Goal: Task Accomplishment & Management: Use online tool/utility

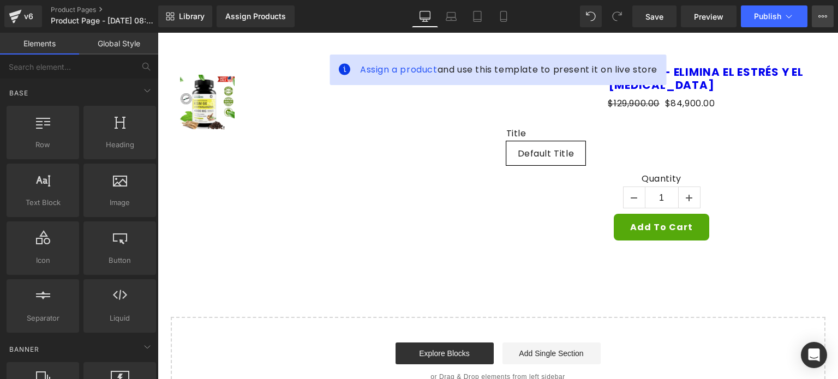
click at [823, 21] on button "View Live Page View with current Template Save Template to Library Schedule Pub…" at bounding box center [823, 16] width 22 height 22
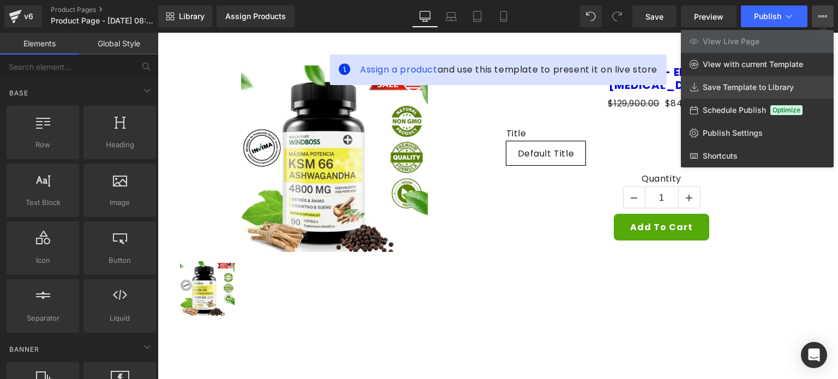
drag, startPoint x: 727, startPoint y: 92, endPoint x: 570, endPoint y: 59, distance: 160.5
click at [727, 92] on link "Save Template to Library" at bounding box center [757, 87] width 153 height 23
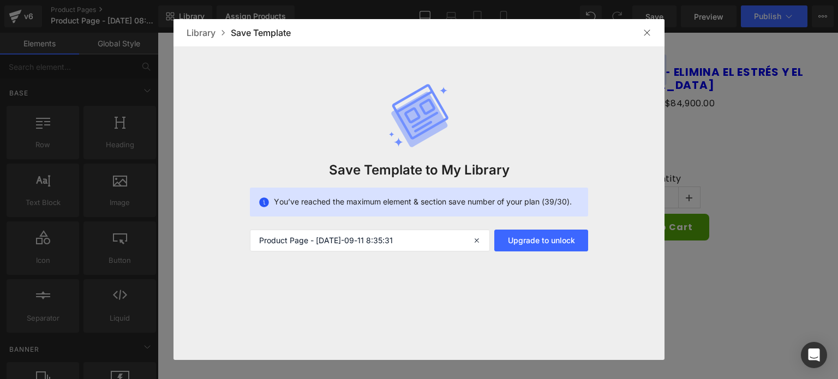
click at [651, 23] on div "Library Save Template" at bounding box center [418, 32] width 491 height 27
click at [645, 29] on img at bounding box center [647, 32] width 9 height 9
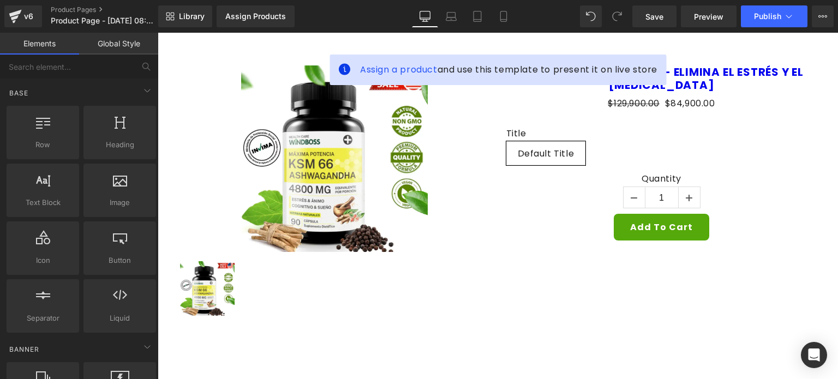
click at [808, 17] on div "Save Preview Publish Scheduled View Live Page View with current Template Save T…" at bounding box center [733, 16] width 210 height 22
click at [818, 14] on button "View Live Page View with current Template Save Template to Library Schedule Pub…" at bounding box center [823, 16] width 22 height 22
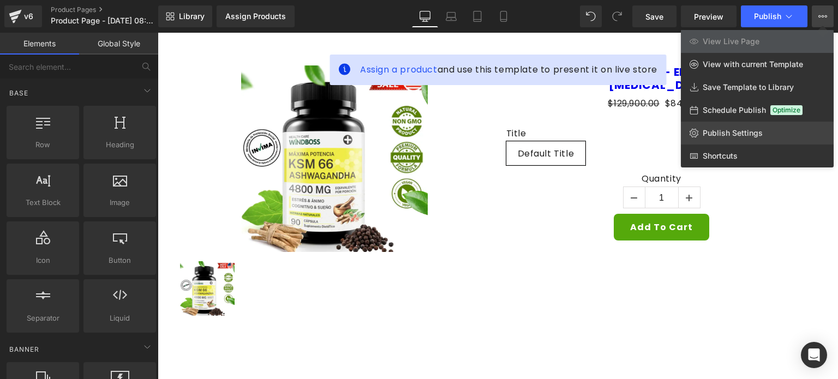
click at [717, 136] on span "Publish Settings" at bounding box center [733, 133] width 60 height 10
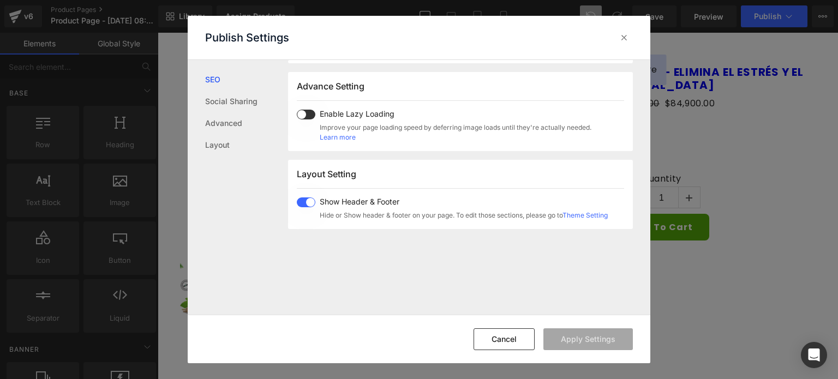
scroll to position [182, 0]
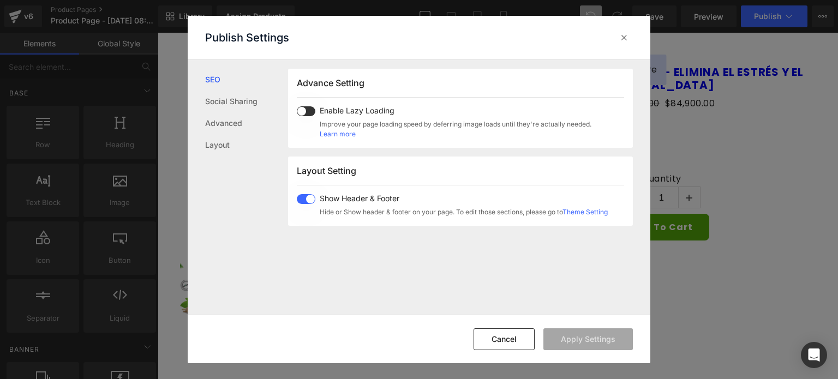
click at [304, 201] on span at bounding box center [306, 199] width 19 height 10
click at [589, 333] on button "Apply Settings" at bounding box center [587, 339] width 89 height 22
click at [625, 35] on icon at bounding box center [624, 37] width 11 height 11
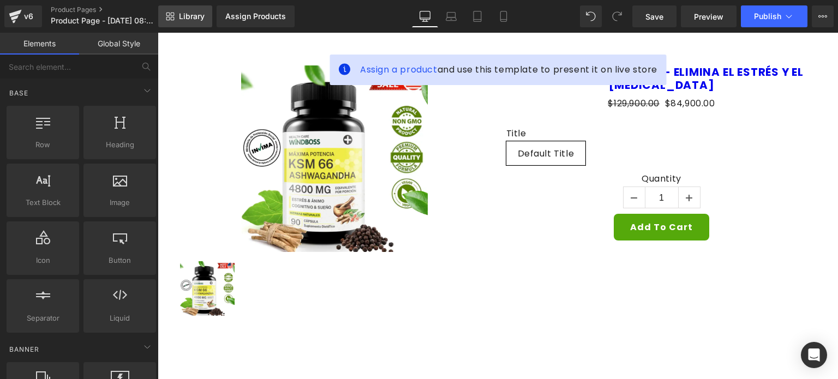
click at [187, 11] on span "Library" at bounding box center [192, 16] width 26 height 10
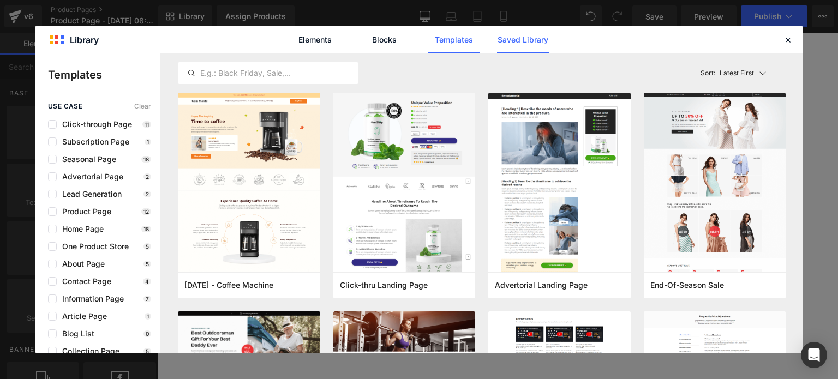
click at [540, 41] on link "Saved Library" at bounding box center [523, 39] width 52 height 27
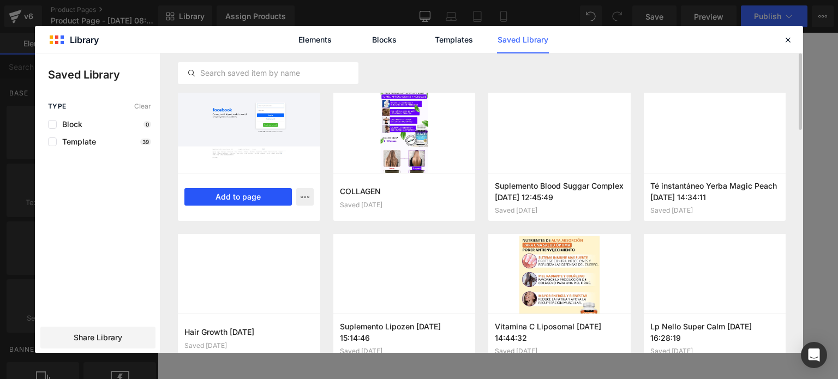
click at [253, 195] on button "Add to page" at bounding box center [237, 196] width 107 height 17
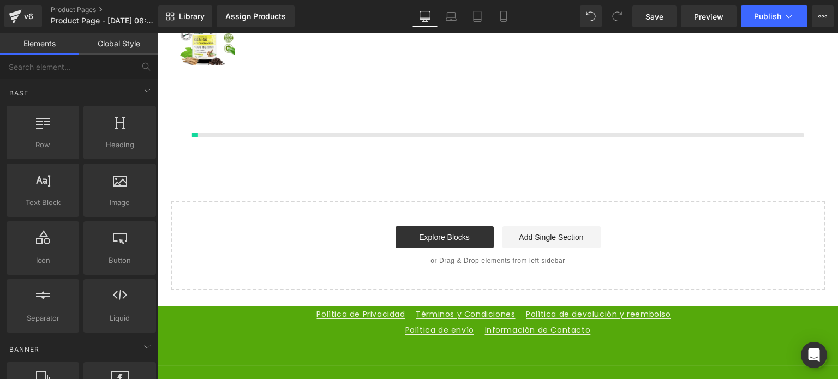
scroll to position [255, 0]
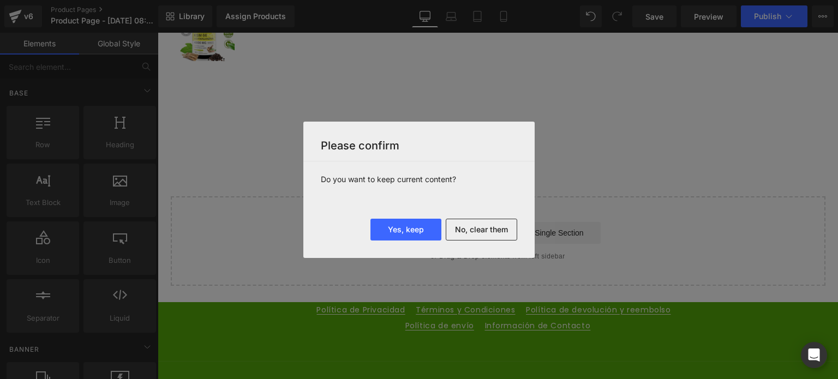
click at [503, 223] on button "No, clear them" at bounding box center [481, 230] width 71 height 22
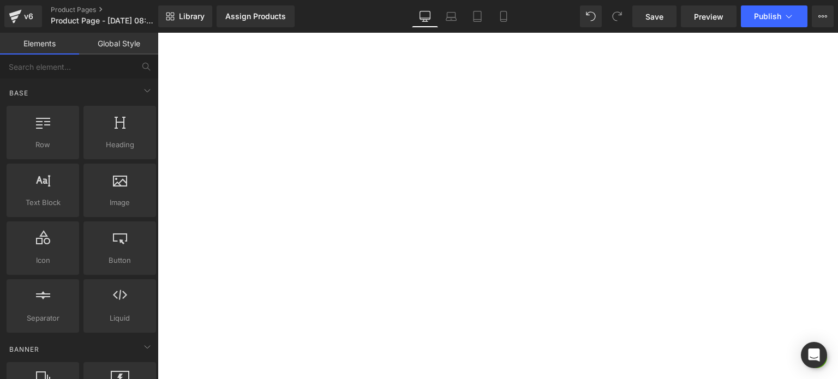
click at [502, 210] on div "Liquid" at bounding box center [551, 223] width 101 height 27
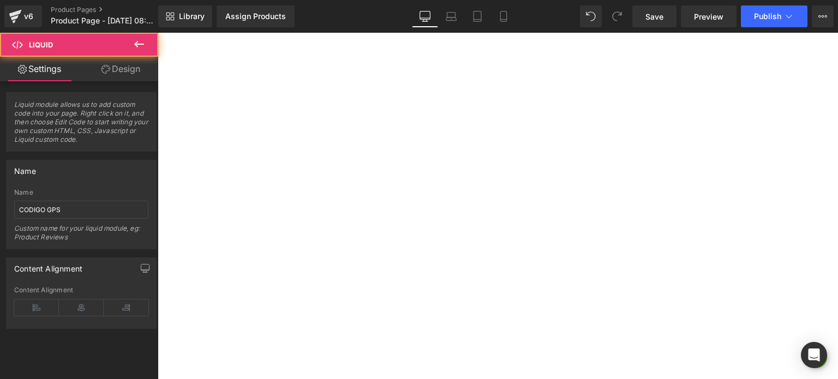
scroll to position [36, 0]
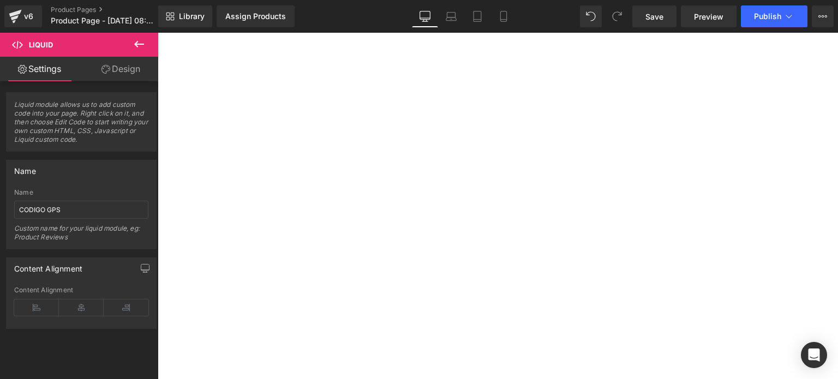
click at [517, 123] on img at bounding box center [498, 139] width 227 height 284
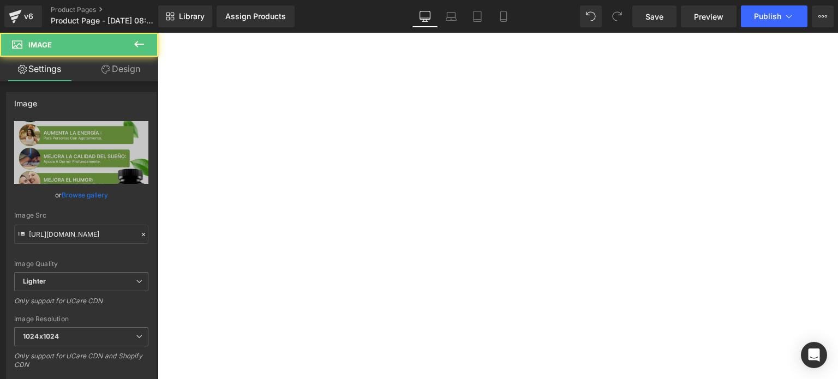
click at [521, 89] on img at bounding box center [498, 139] width 227 height 284
click at [507, 64] on img at bounding box center [498, 139] width 227 height 284
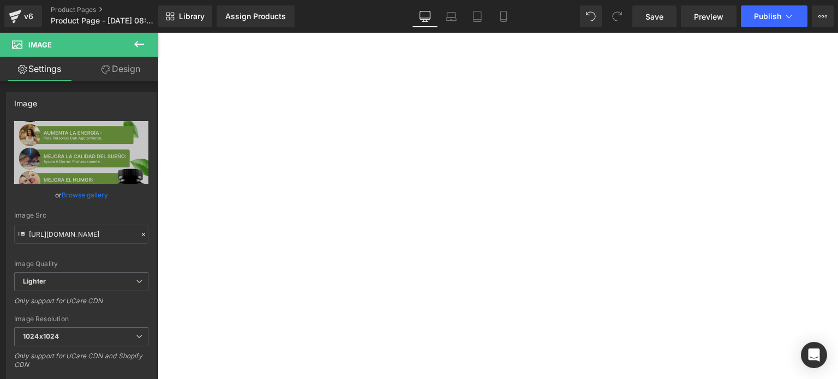
click at [506, 62] on img at bounding box center [498, 139] width 227 height 284
click at [505, 56] on img at bounding box center [498, 139] width 227 height 284
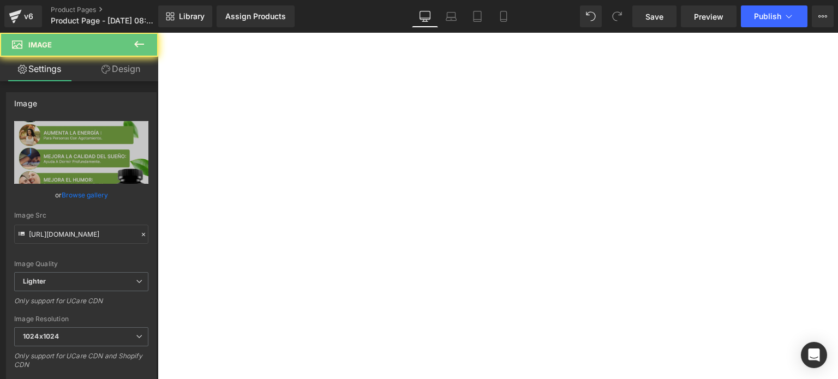
click at [506, 51] on img at bounding box center [498, 139] width 227 height 284
click at [507, 47] on img at bounding box center [498, 139] width 227 height 284
click at [507, 45] on img at bounding box center [498, 139] width 227 height 284
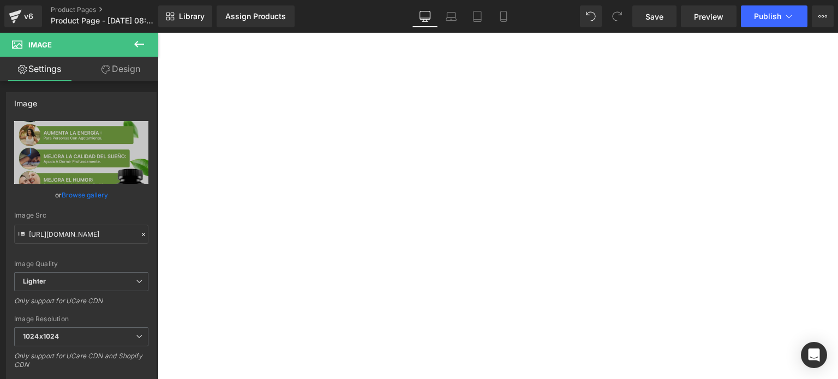
click at [510, 39] on img at bounding box center [498, 139] width 227 height 284
click at [509, 67] on img at bounding box center [498, 139] width 227 height 284
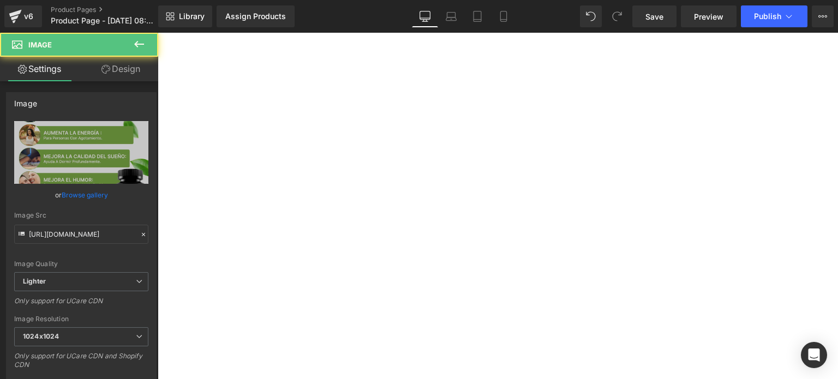
drag, startPoint x: 513, startPoint y: 86, endPoint x: 515, endPoint y: 94, distance: 7.9
click at [513, 87] on img at bounding box center [498, 139] width 227 height 284
click at [515, 95] on img at bounding box center [498, 139] width 227 height 284
click at [516, 105] on img at bounding box center [498, 139] width 227 height 284
click at [546, 135] on img at bounding box center [498, 139] width 227 height 284
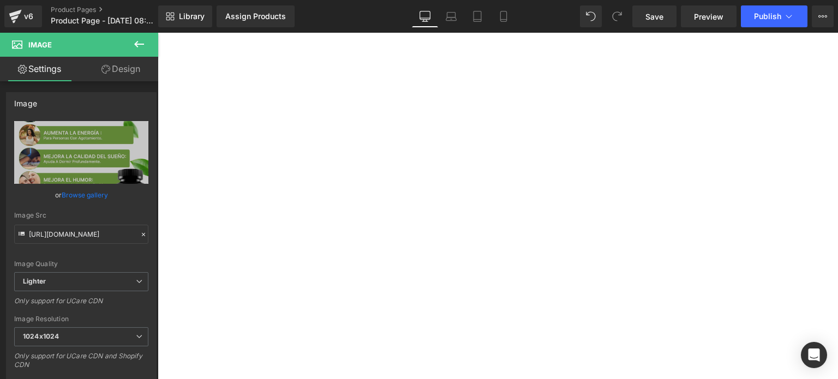
click at [566, 87] on img at bounding box center [498, 139] width 227 height 284
click at [540, 76] on img at bounding box center [498, 139] width 227 height 284
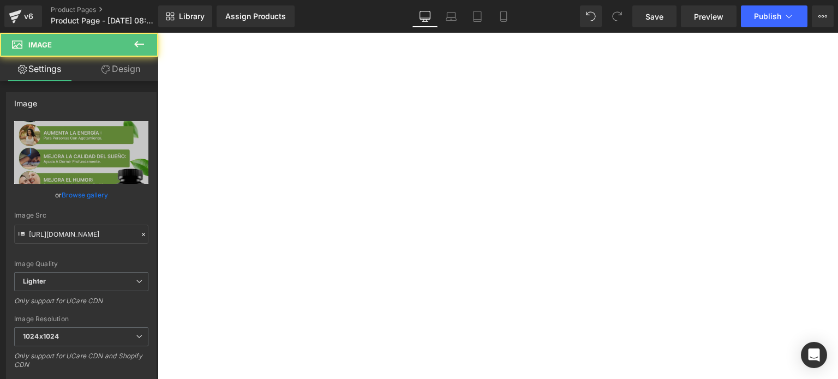
click at [544, 47] on img at bounding box center [498, 139] width 227 height 284
click at [542, 45] on img at bounding box center [498, 139] width 227 height 284
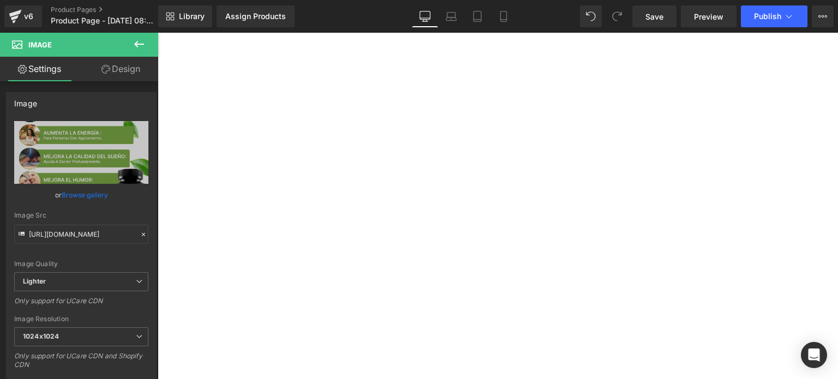
click at [536, 42] on img at bounding box center [498, 139] width 227 height 284
click at [527, 40] on img at bounding box center [498, 139] width 227 height 284
drag, startPoint x: 135, startPoint y: 38, endPoint x: 46, endPoint y: 93, distance: 104.6
click at [135, 38] on icon at bounding box center [139, 44] width 13 height 13
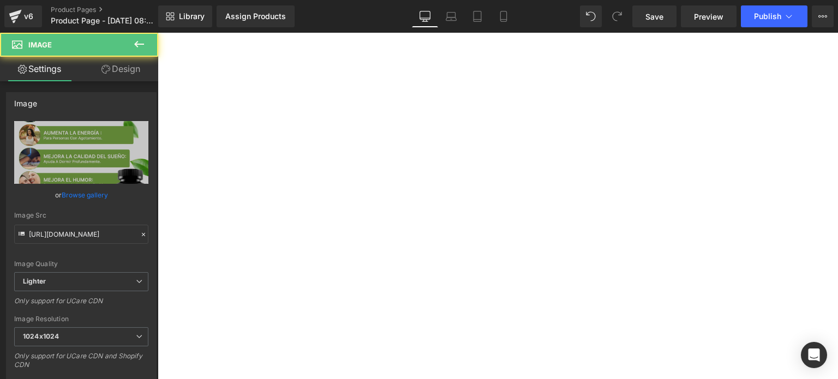
click at [474, 39] on img at bounding box center [498, 139] width 227 height 284
click at [494, 54] on img at bounding box center [498, 139] width 227 height 284
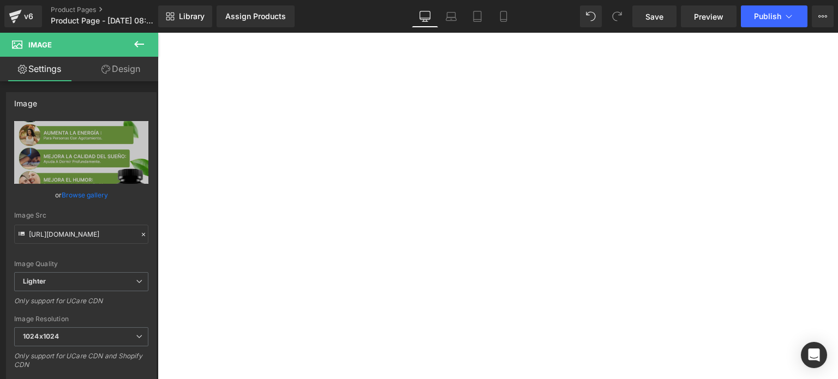
click at [490, 94] on img at bounding box center [498, 139] width 227 height 284
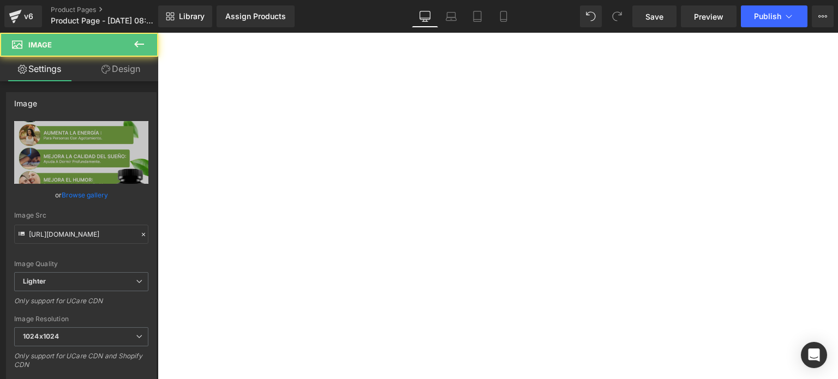
click at [506, 187] on img at bounding box center [498, 139] width 227 height 284
click at [505, 191] on img at bounding box center [498, 139] width 227 height 284
click at [500, 78] on img at bounding box center [498, 139] width 227 height 284
click at [498, 71] on img at bounding box center [498, 139] width 227 height 284
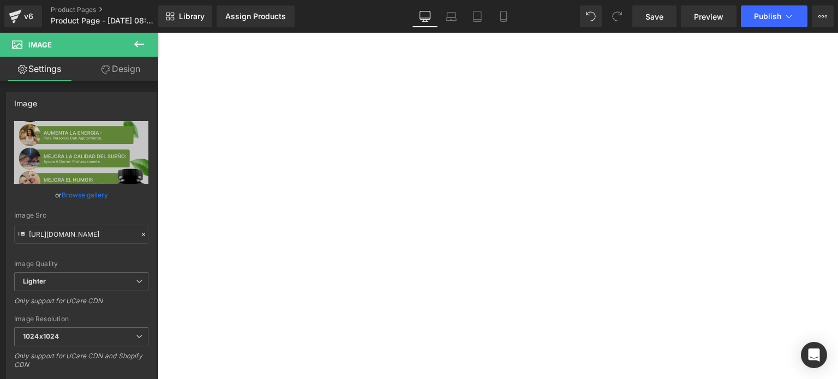
click at [505, 73] on img at bounding box center [498, 139] width 227 height 284
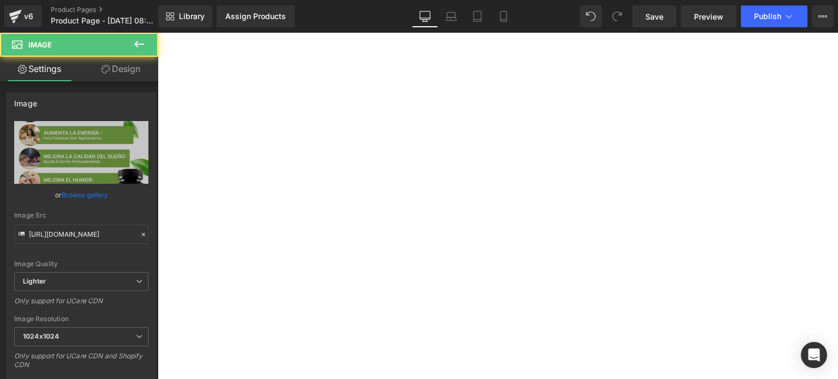
click at [504, 91] on img at bounding box center [498, 139] width 227 height 284
click at [506, 115] on img at bounding box center [498, 139] width 227 height 284
drag, startPoint x: 505, startPoint y: 139, endPoint x: 507, endPoint y: 155, distance: 15.9
click at [509, 143] on link at bounding box center [514, 138] width 11 height 13
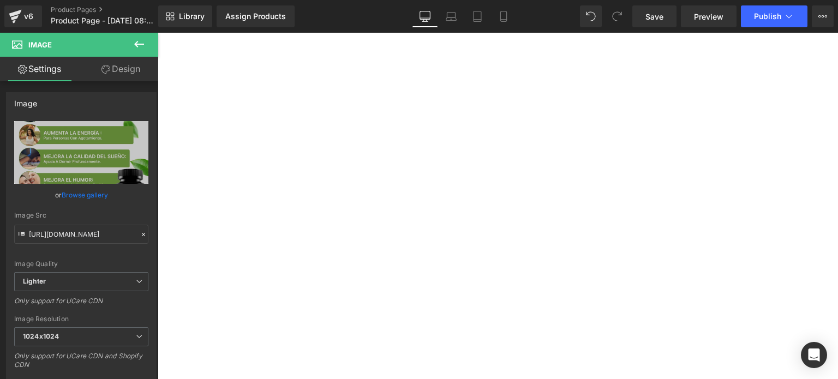
click at [509, 165] on img at bounding box center [498, 139] width 227 height 284
click at [771, 10] on button "Publish" at bounding box center [774, 16] width 67 height 22
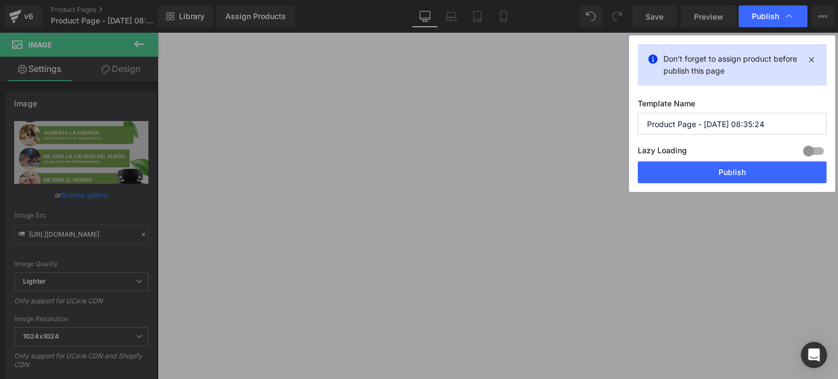
click at [692, 125] on input "Product Page - [DATE] 08:35:24" at bounding box center [732, 124] width 189 height 22
click at [681, 122] on input "K66 ASHWANDA" at bounding box center [732, 124] width 189 height 22
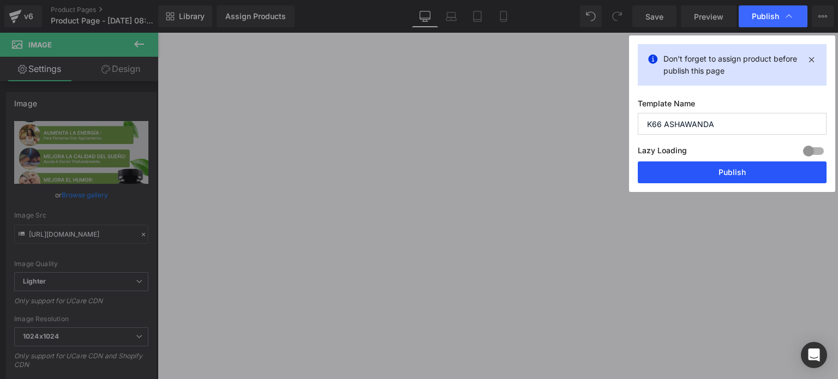
type input "K66 ASHAWANDA"
drag, startPoint x: 730, startPoint y: 170, endPoint x: 449, endPoint y: 303, distance: 311.6
click at [730, 170] on button "Publish" at bounding box center [732, 172] width 189 height 22
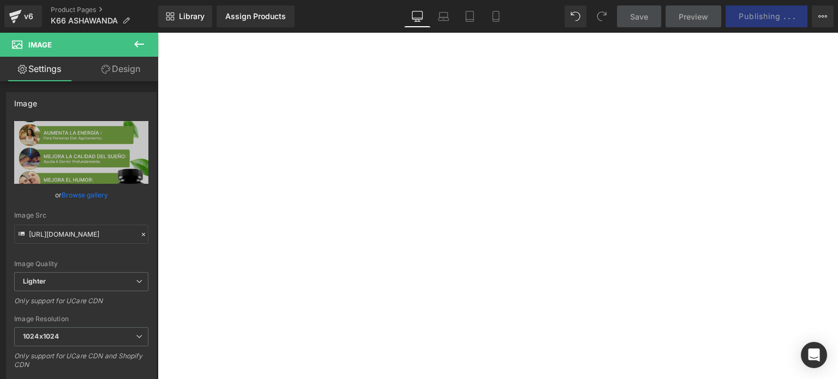
click at [433, 55] on img at bounding box center [498, 139] width 227 height 284
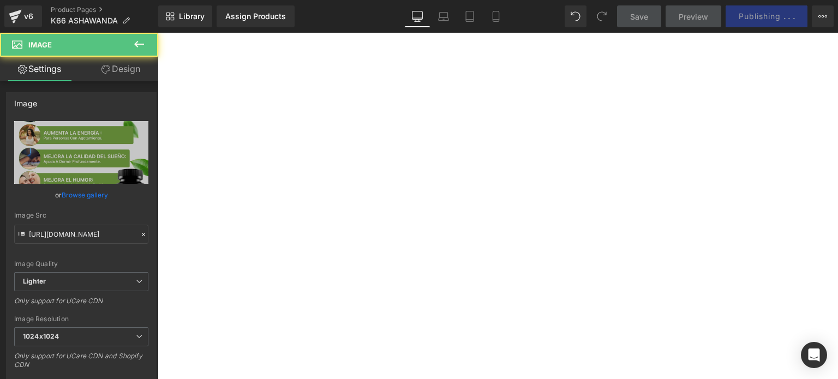
click at [445, 47] on img at bounding box center [498, 139] width 227 height 284
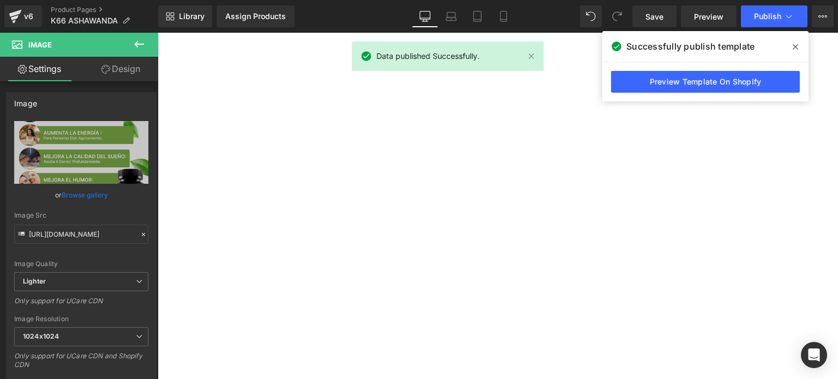
click at [796, 52] on span at bounding box center [795, 46] width 17 height 17
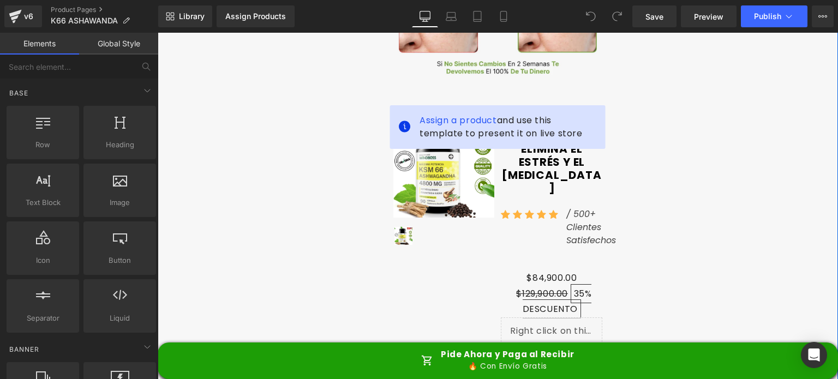
scroll to position [472, 0]
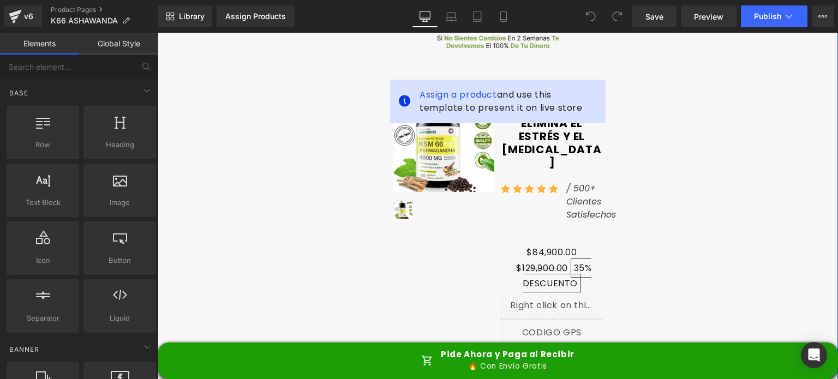
click at [511, 182] on div "Icon Icon Icon Icon Icon Icon List Hoz" at bounding box center [533, 192] width 65 height 21
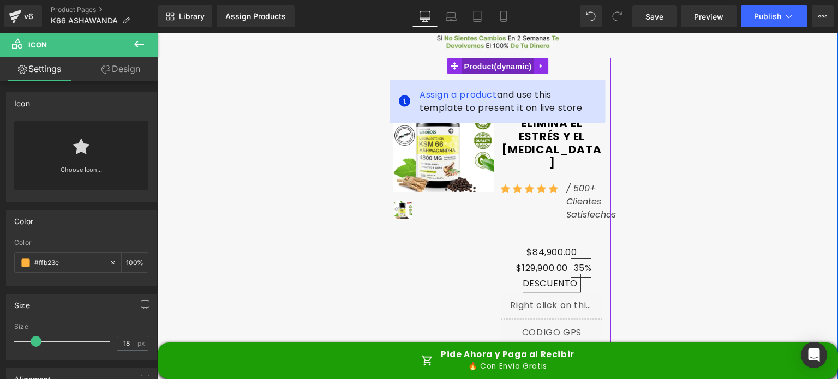
click at [487, 63] on span "Product" at bounding box center [497, 66] width 73 height 16
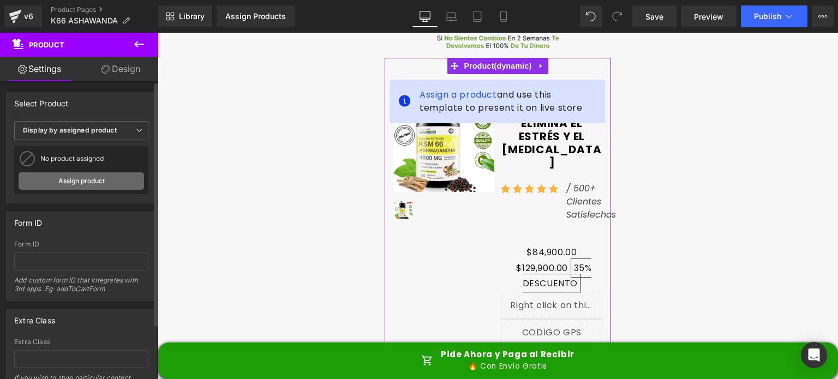
click at [70, 178] on link "Assign product" at bounding box center [81, 180] width 125 height 17
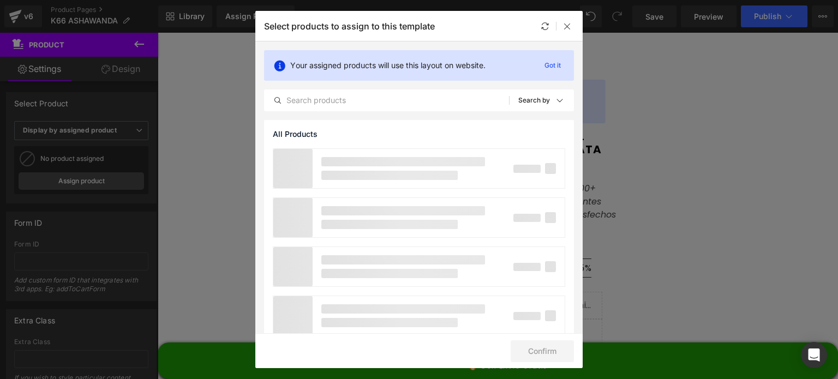
click at [334, 118] on div "Your assigned products will use this layout on website. Got it All Products Sho…" at bounding box center [418, 80] width 327 height 79
click at [315, 103] on input "text" at bounding box center [387, 100] width 244 height 13
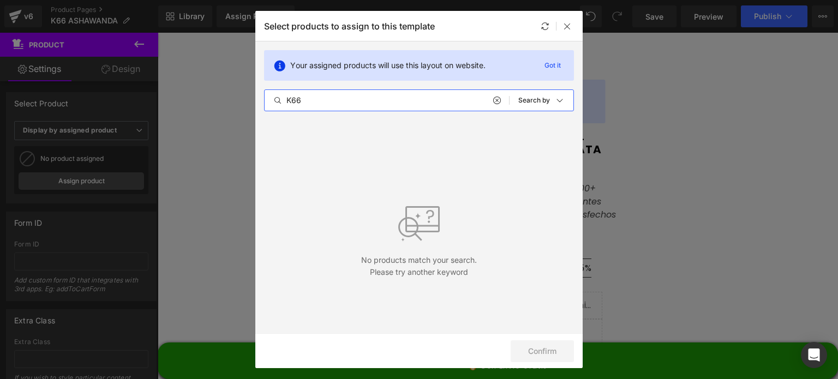
click at [310, 94] on input "K66" at bounding box center [387, 100] width 244 height 13
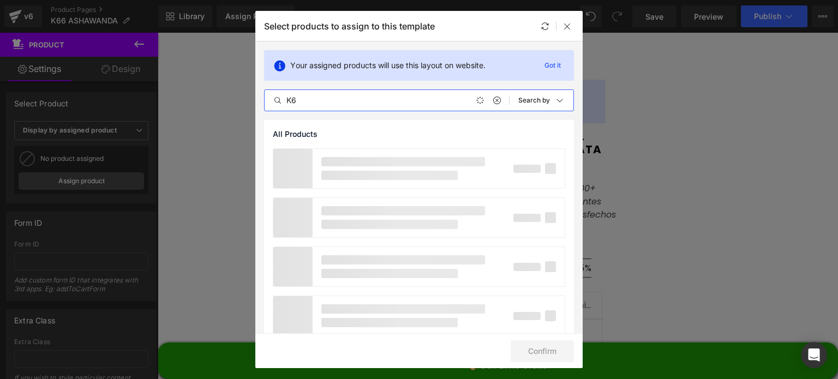
type input "K"
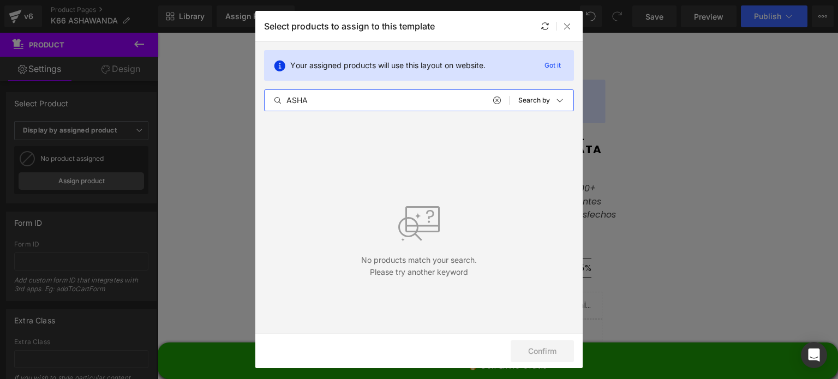
click at [334, 102] on input "ASHA" at bounding box center [387, 100] width 244 height 13
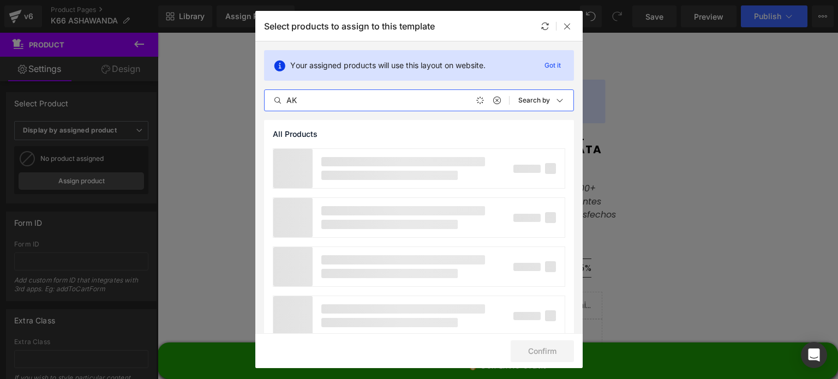
type input "A"
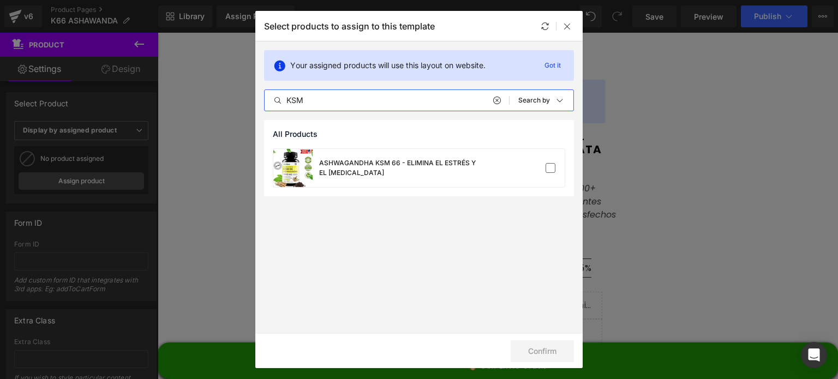
type input "KSM"
click at [405, 139] on div "All Products" at bounding box center [419, 134] width 310 height 28
click at [471, 157] on div "ASHWAGANDHA KSM 66 - ELIMINA EL ESTRÉS Y EL [MEDICAL_DATA]" at bounding box center [377, 168] width 209 height 38
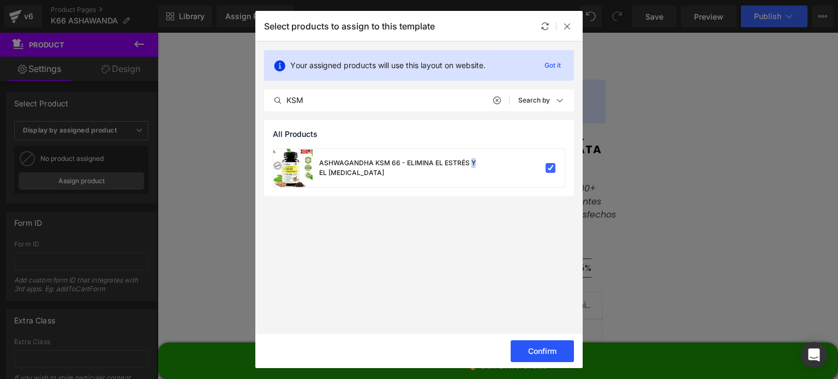
click at [549, 349] on button "Confirm" at bounding box center [542, 351] width 63 height 22
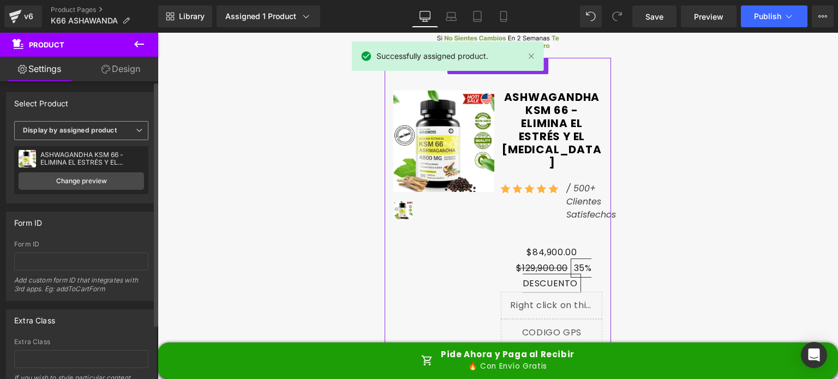
click at [111, 135] on span "Display by assigned product" at bounding box center [81, 130] width 134 height 19
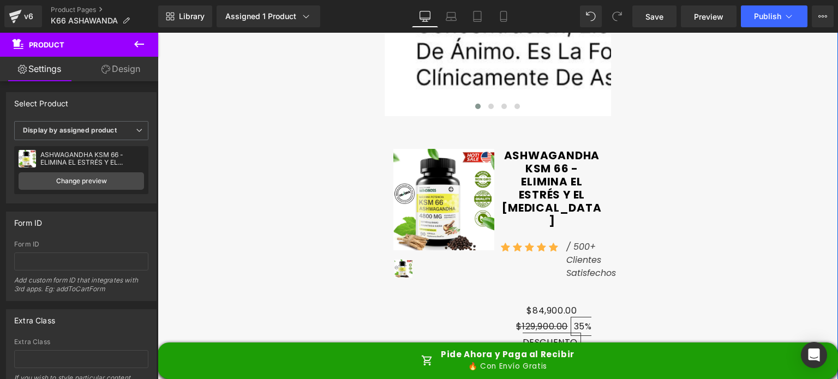
scroll to position [3819, 0]
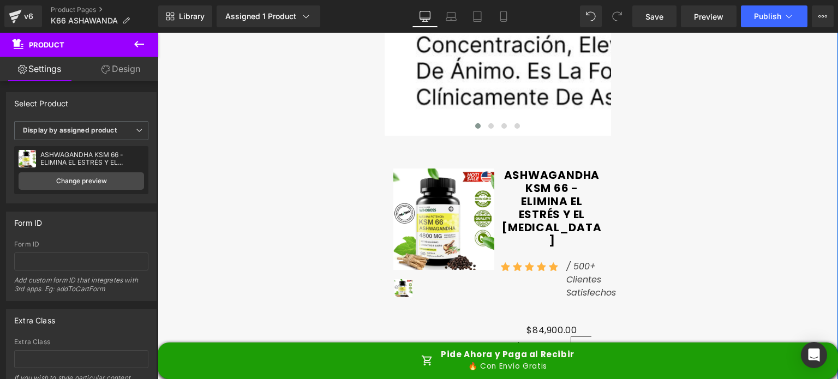
click at [519, 169] on div "ASHWAGANDHA KSM 66 - ELIMINA EL ESTRÉS Y EL CORTISOL (P) Title" at bounding box center [551, 210] width 101 height 83
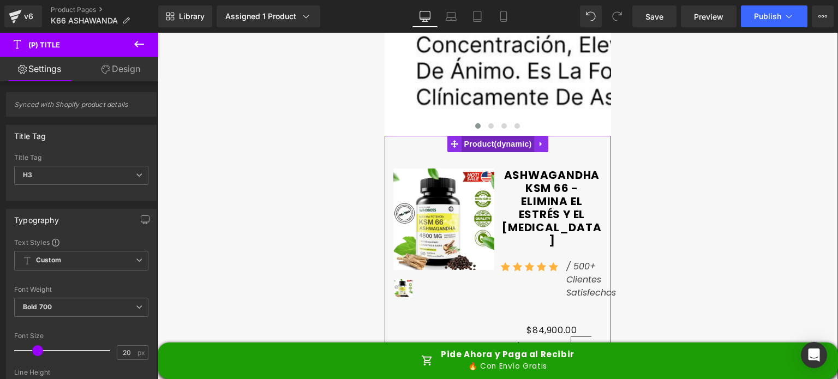
click at [494, 136] on span "Product" at bounding box center [497, 144] width 73 height 16
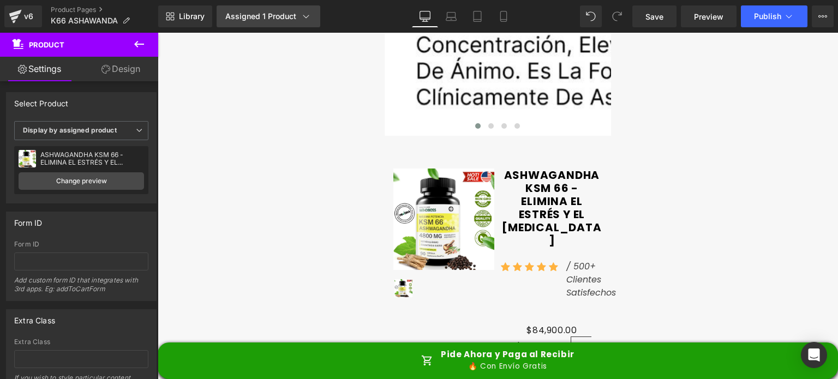
click at [292, 8] on link "Assigned 1 Product" at bounding box center [269, 16] width 104 height 22
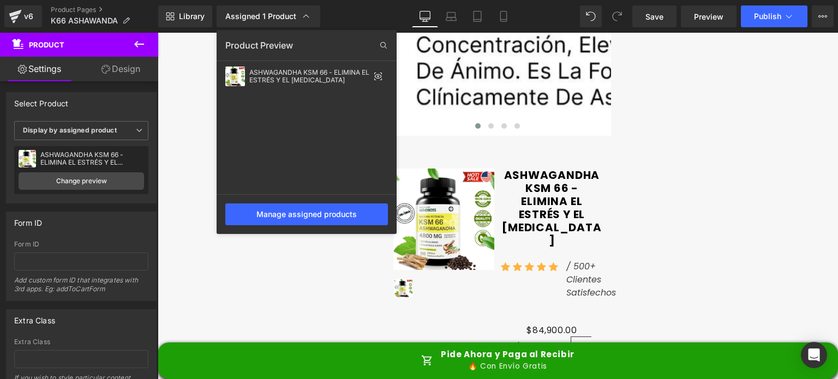
click at [202, 98] on div at bounding box center [498, 206] width 680 height 346
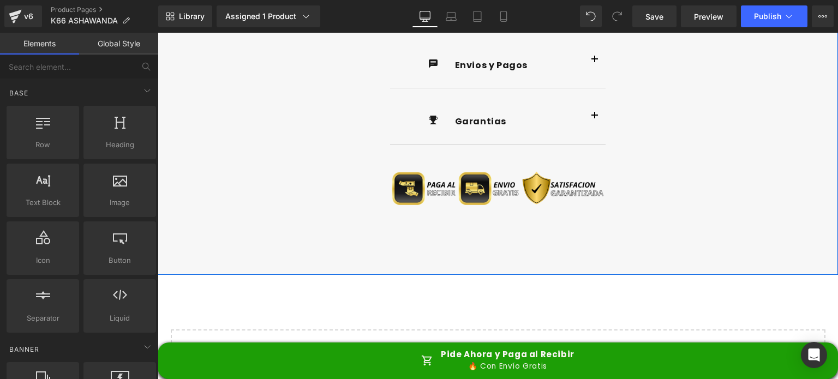
scroll to position [4543, 0]
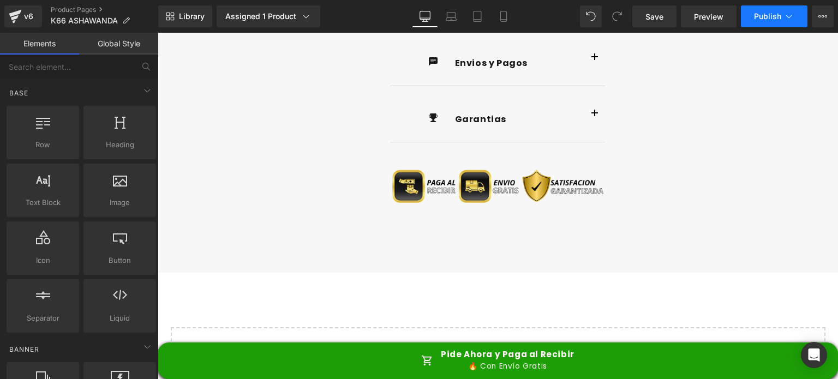
click at [768, 17] on span "Publish" at bounding box center [767, 16] width 27 height 9
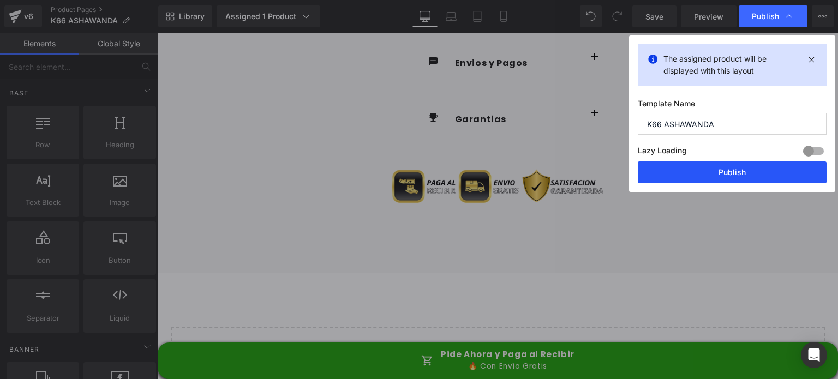
click at [705, 178] on button "Publish" at bounding box center [732, 172] width 189 height 22
